Goal: Task Accomplishment & Management: Manage account settings

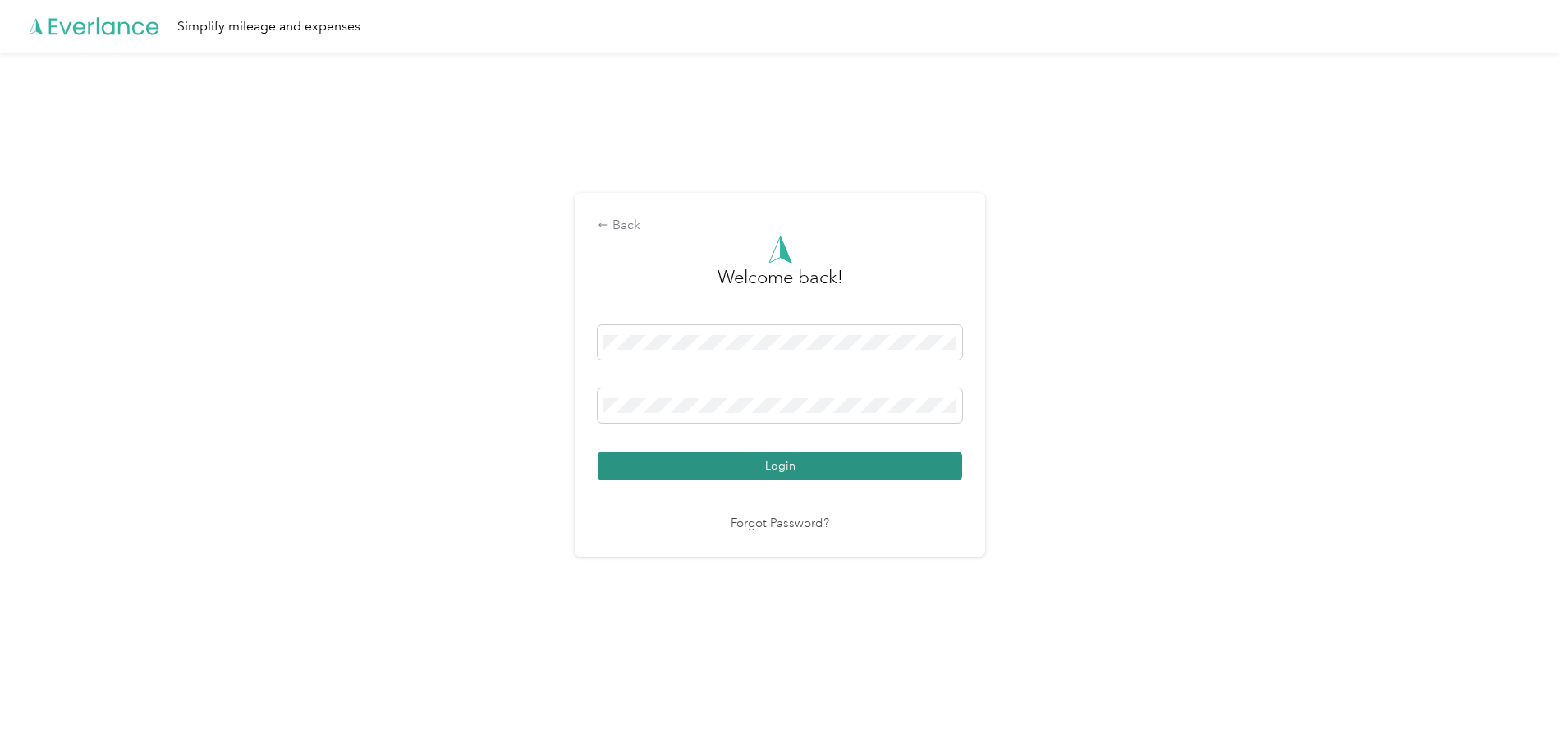
click at [824, 469] on button "Login" at bounding box center [780, 466] width 365 height 28
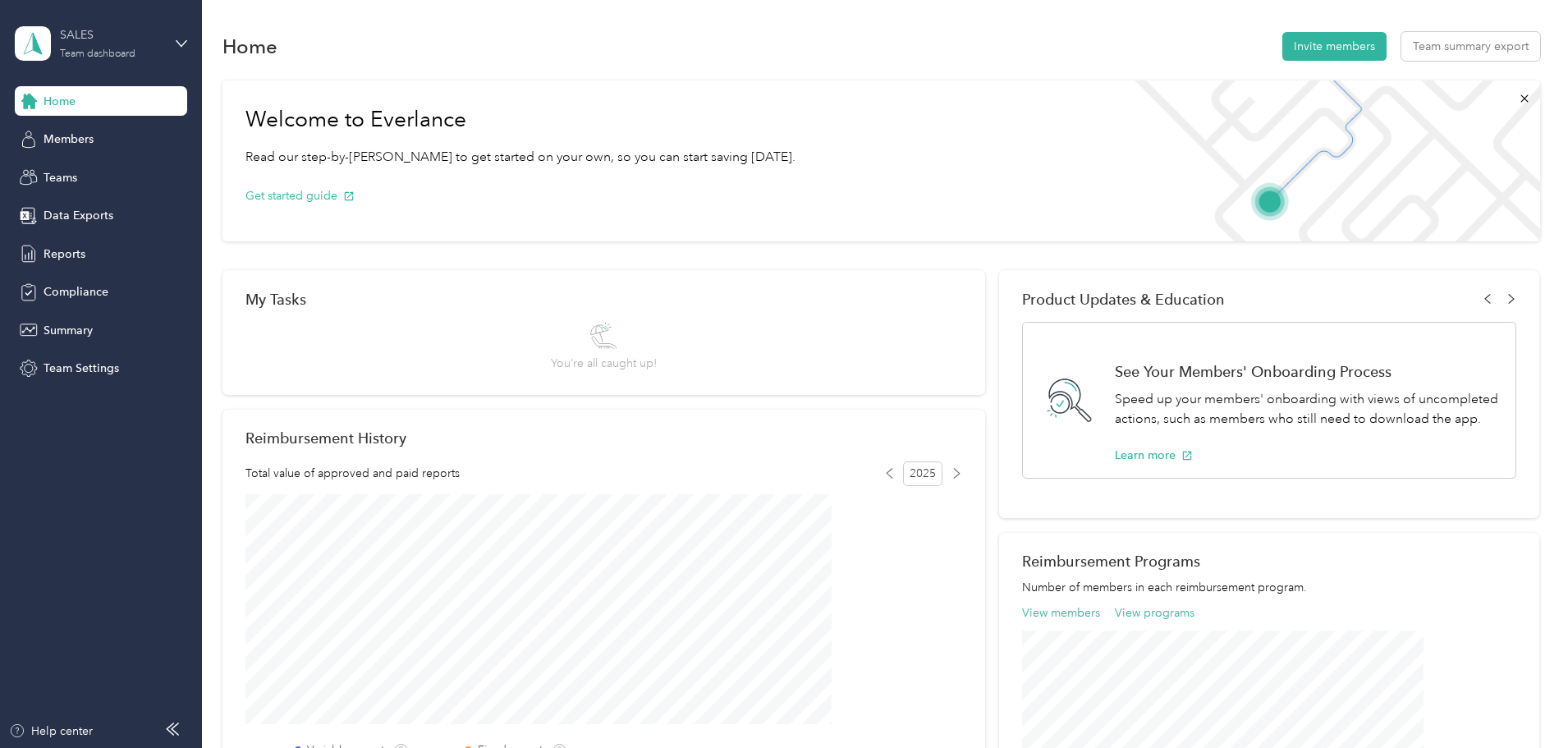
click at [85, 44] on div "SALES Team dashboard" at bounding box center [111, 42] width 103 height 33
click at [110, 169] on div "Personal dashboard" at bounding box center [81, 172] width 104 height 18
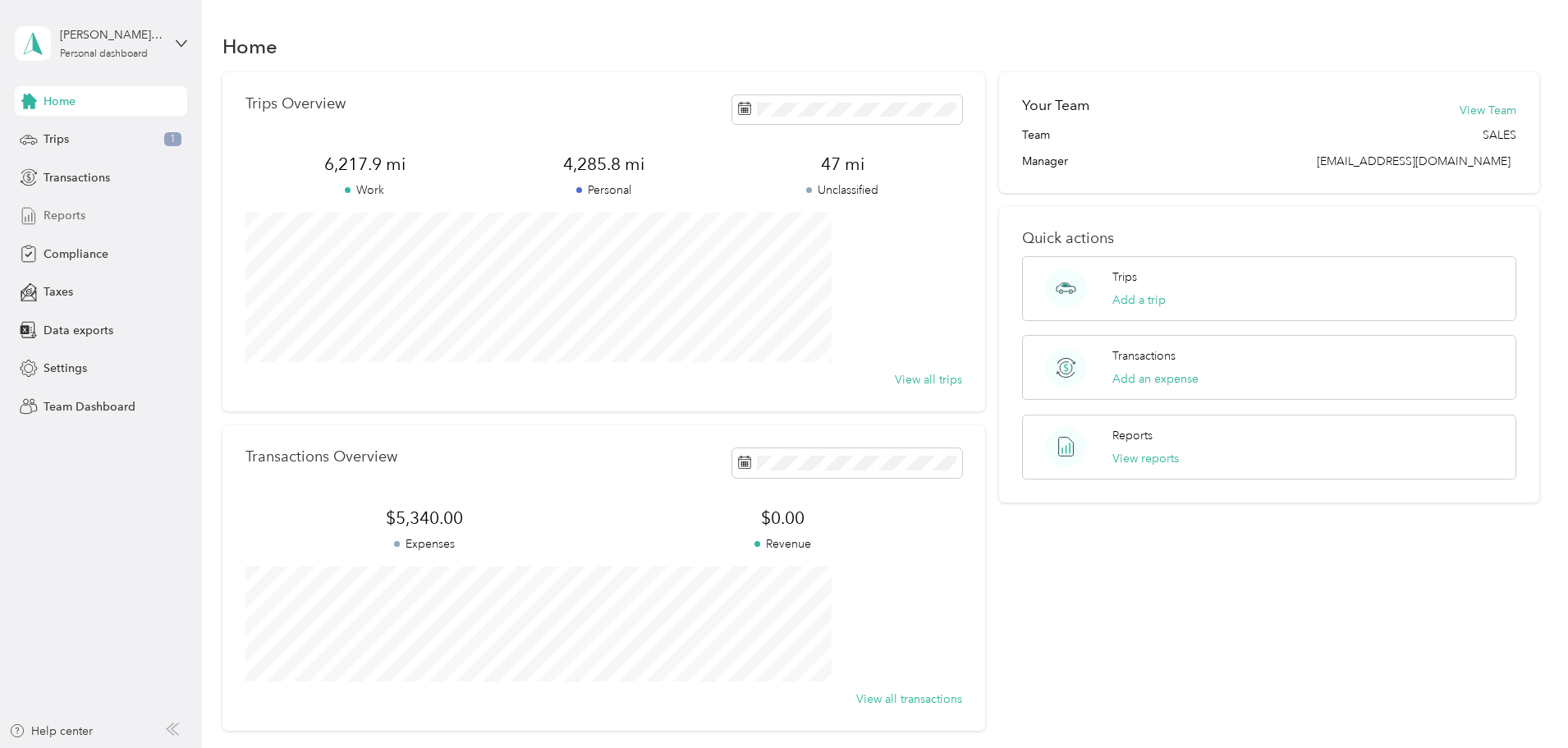
click at [53, 215] on span "Reports" at bounding box center [64, 215] width 42 height 18
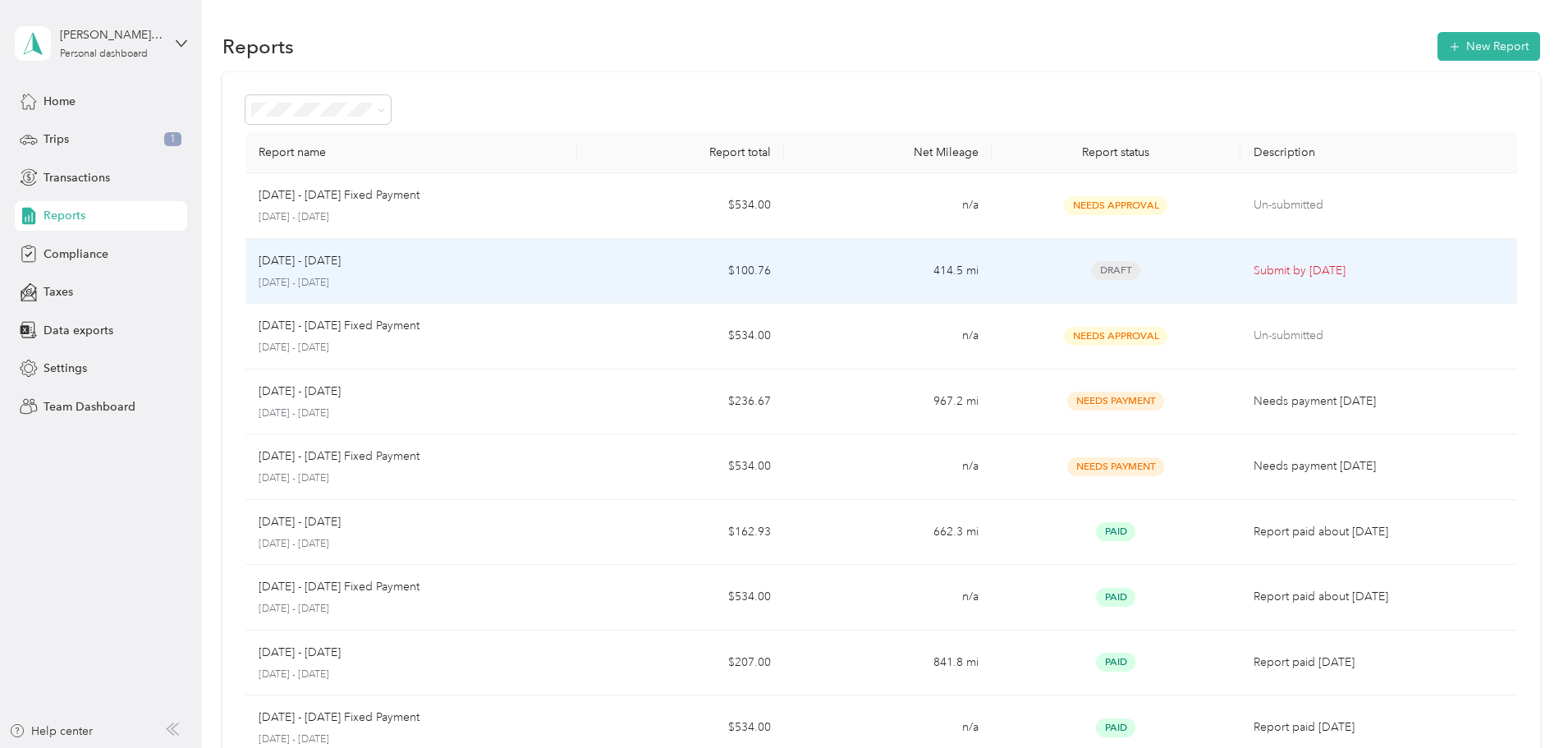
click at [341, 265] on p "[DATE] - [DATE]" at bounding box center [300, 261] width 82 height 18
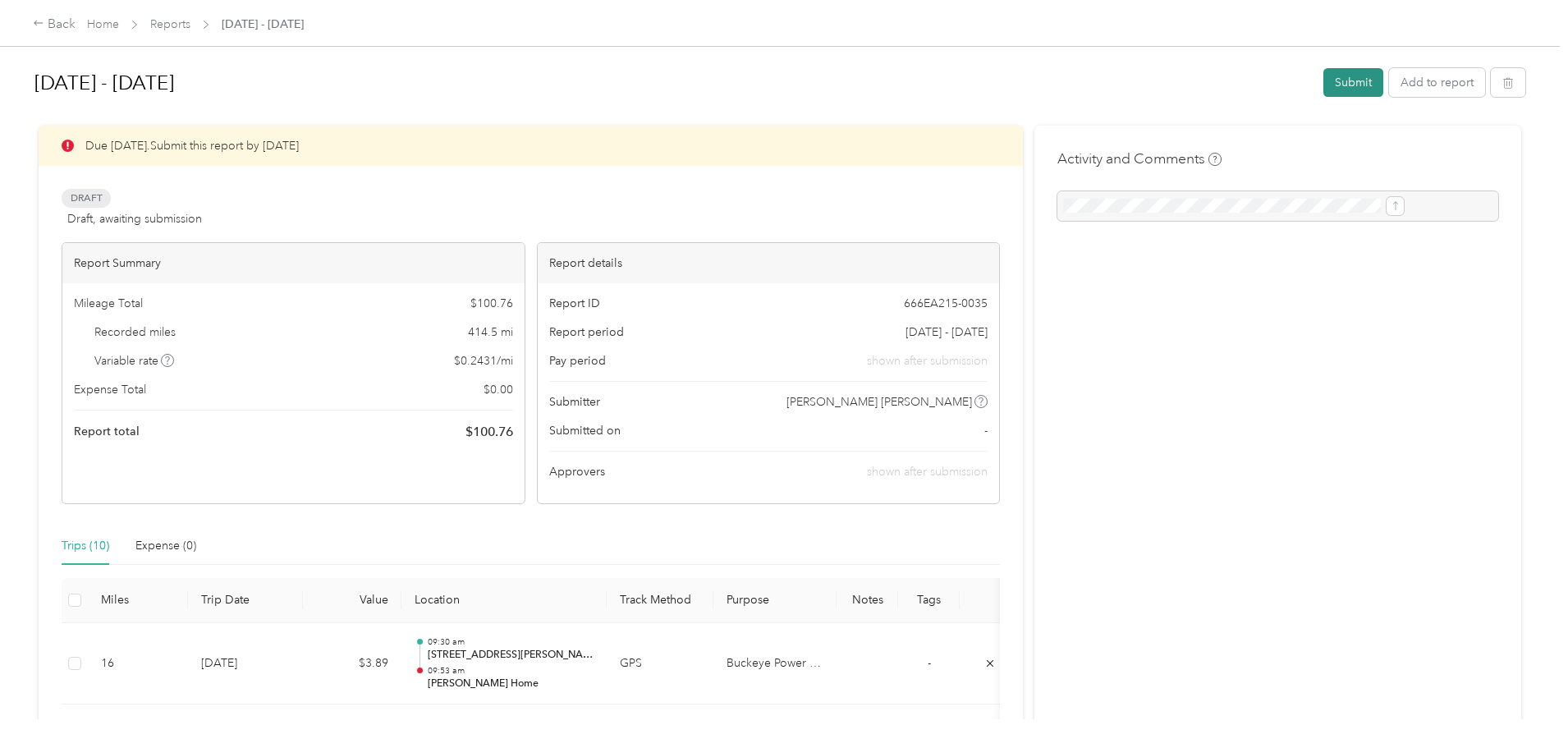
click at [1323, 78] on button "Submit" at bounding box center [1353, 83] width 60 height 28
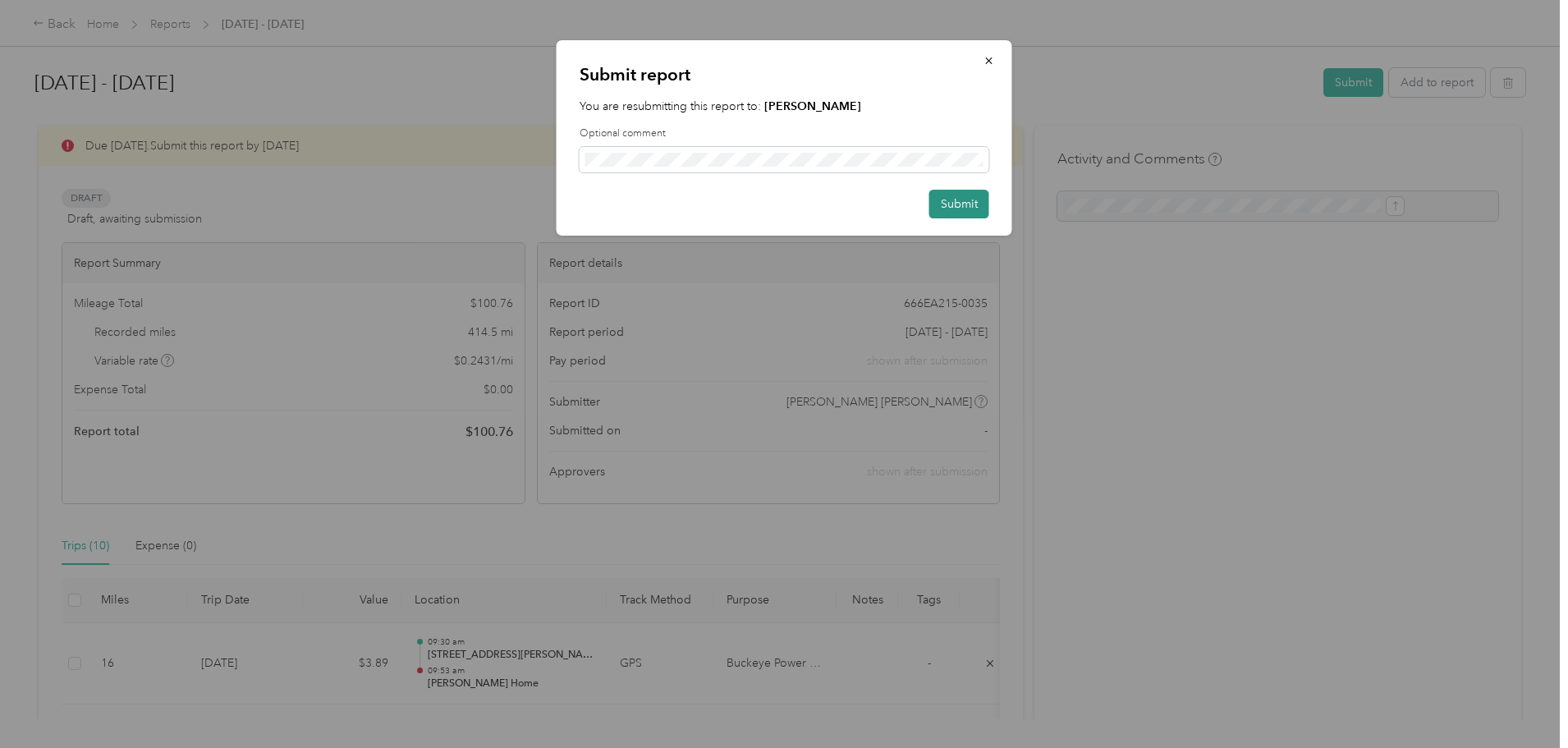
click at [961, 201] on button "Submit" at bounding box center [959, 204] width 60 height 28
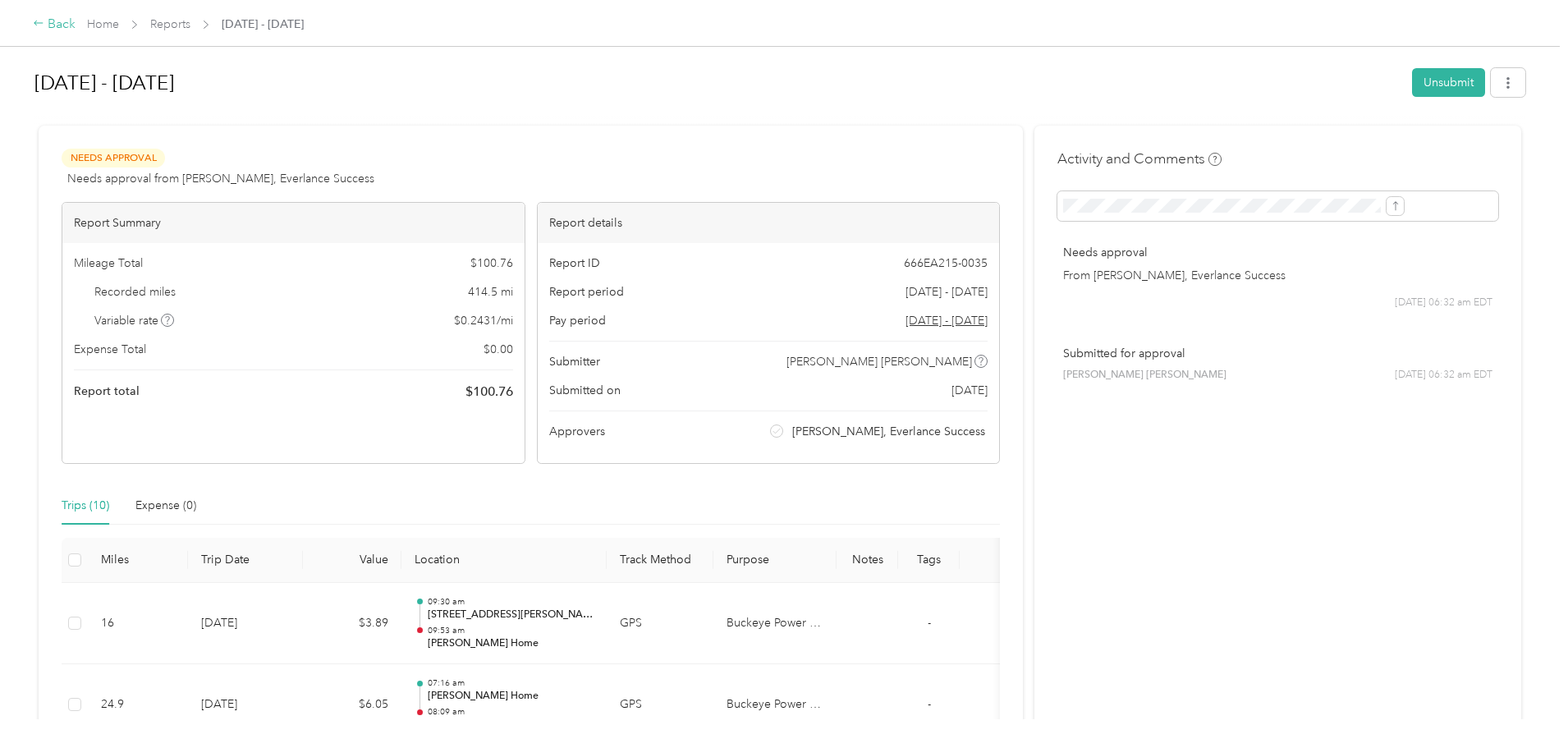
click at [75, 23] on div "Back" at bounding box center [53, 25] width 43 height 20
